Goal: Transaction & Acquisition: Obtain resource

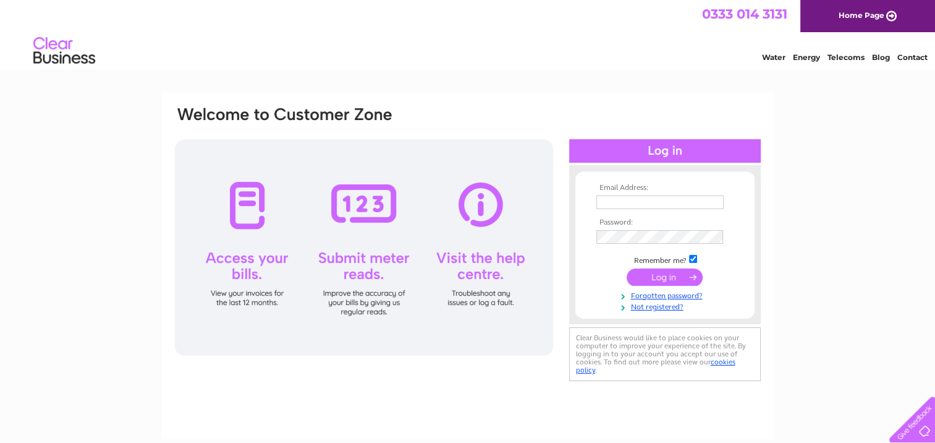
type input "rofit@btconnect.com"
click at [673, 275] on input "submit" at bounding box center [665, 276] width 76 height 17
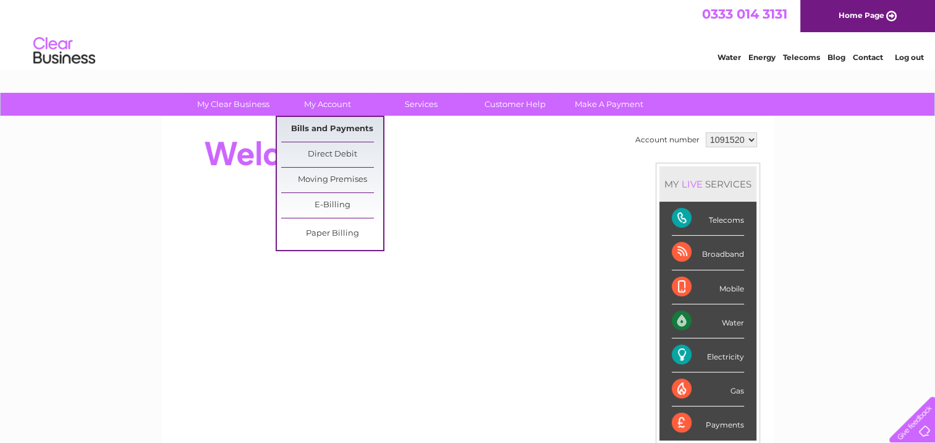
click at [336, 131] on link "Bills and Payments" at bounding box center [332, 129] width 102 height 25
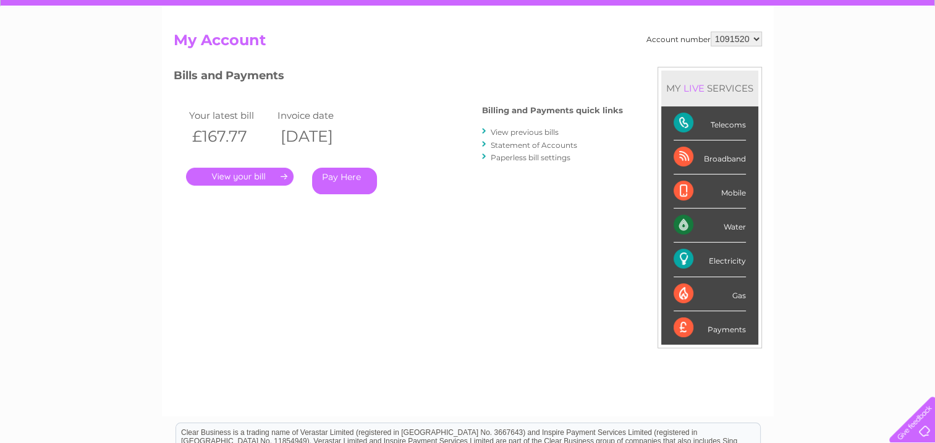
scroll to position [111, 0]
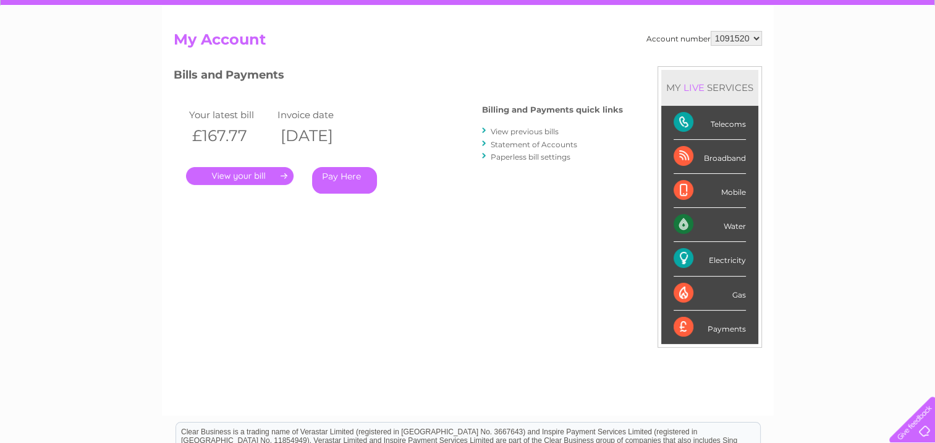
click at [506, 132] on link "View previous bills" at bounding box center [525, 131] width 68 height 9
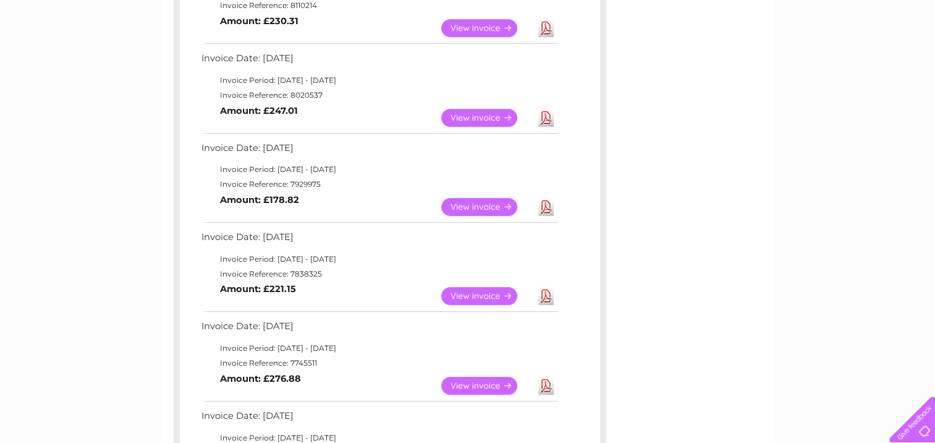
scroll to position [361, 0]
click at [543, 206] on link "Download" at bounding box center [545, 206] width 15 height 18
click at [903, 66] on div "My Clear Business Login Details My Details My Preferences Link Account My Accou…" at bounding box center [467, 382] width 935 height 1301
